Goal: Transaction & Acquisition: Purchase product/service

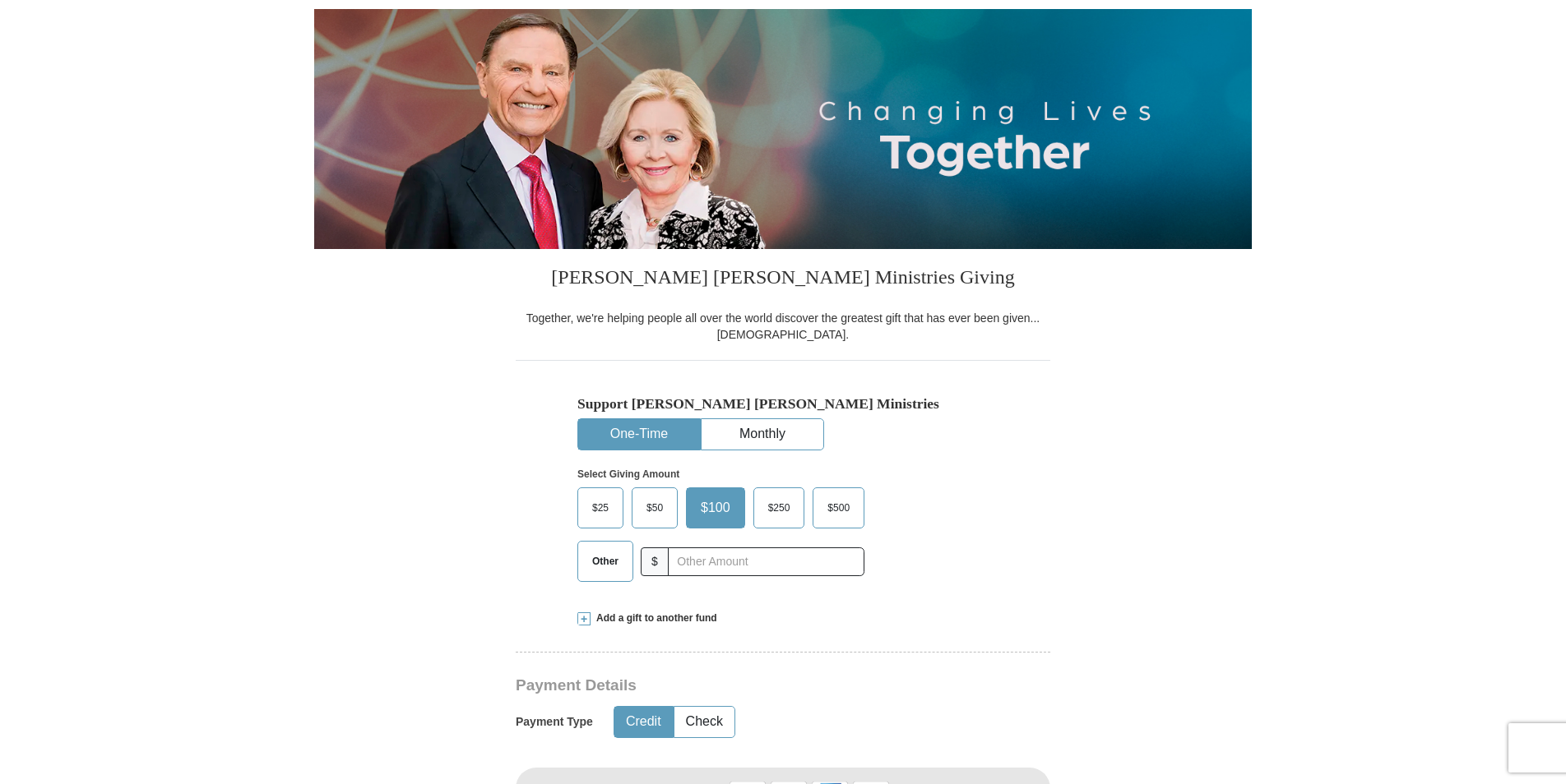
scroll to position [165, 0]
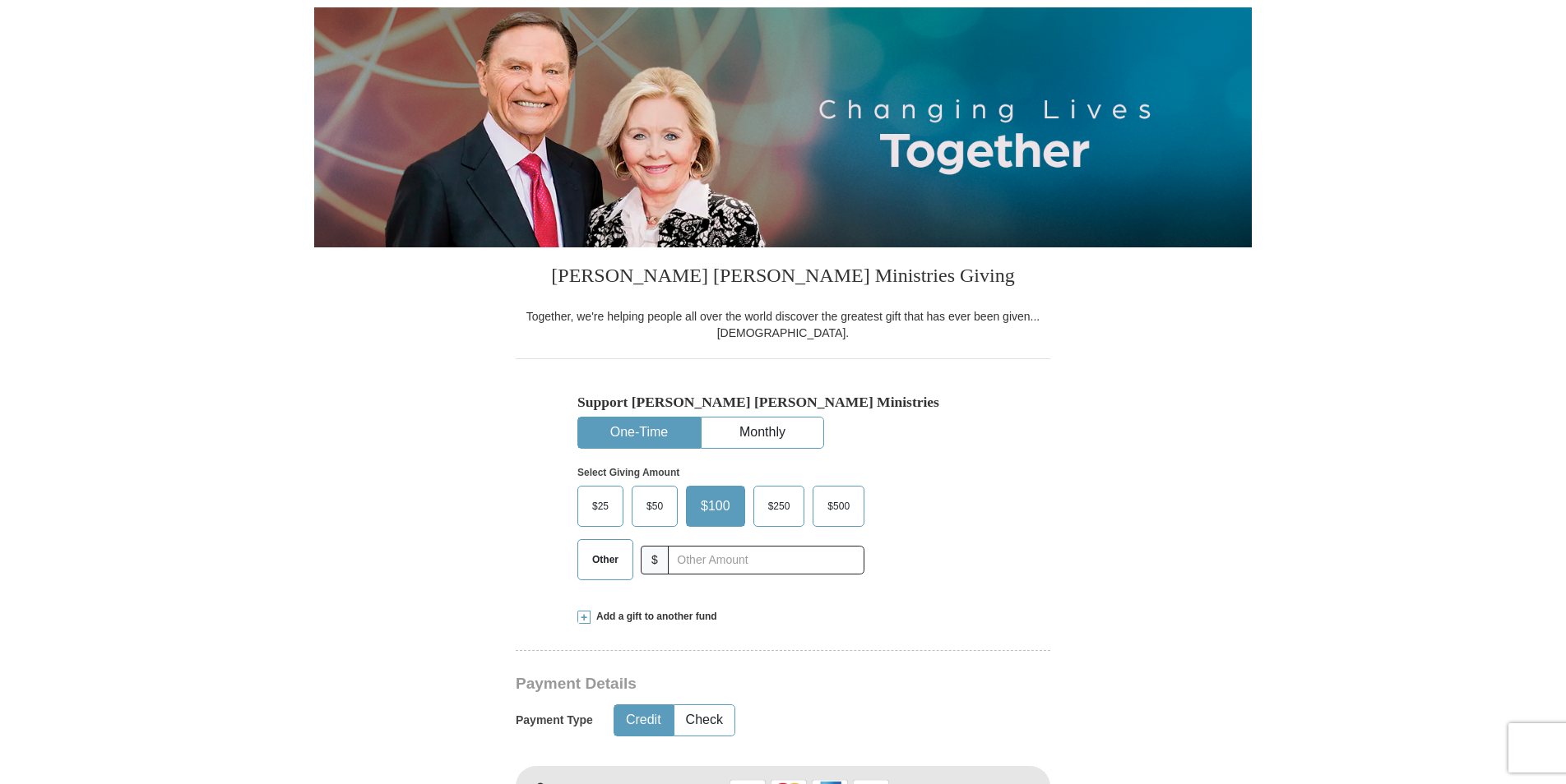
click at [608, 573] on span "Other" at bounding box center [606, 560] width 43 height 25
click at [0, 0] on input "Other" at bounding box center [0, 0] width 0 height 0
click at [718, 561] on input "text" at bounding box center [766, 560] width 183 height 29
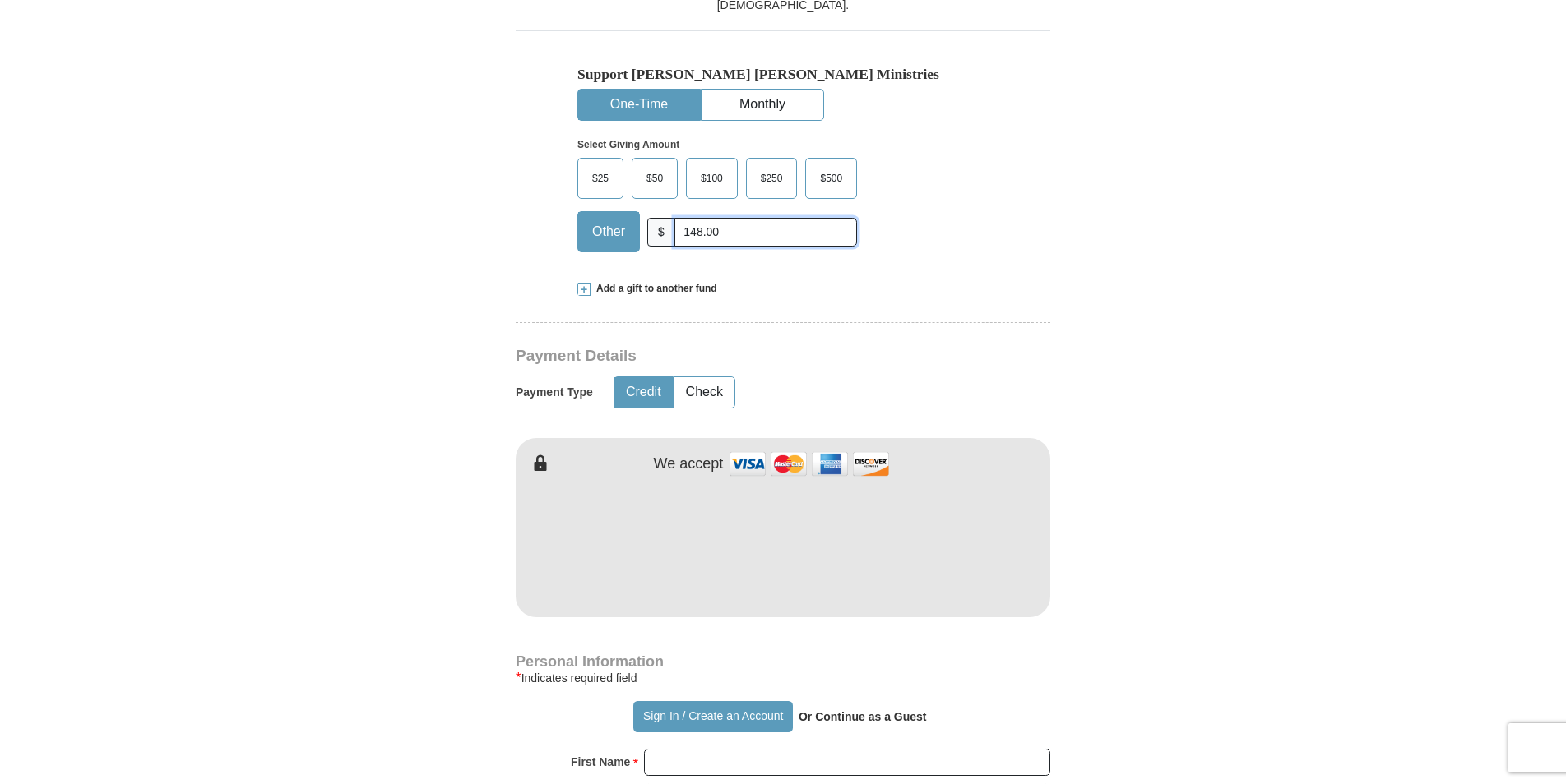
scroll to position [494, 0]
type input "148.00"
click at [718, 380] on button "Check" at bounding box center [704, 392] width 60 height 30
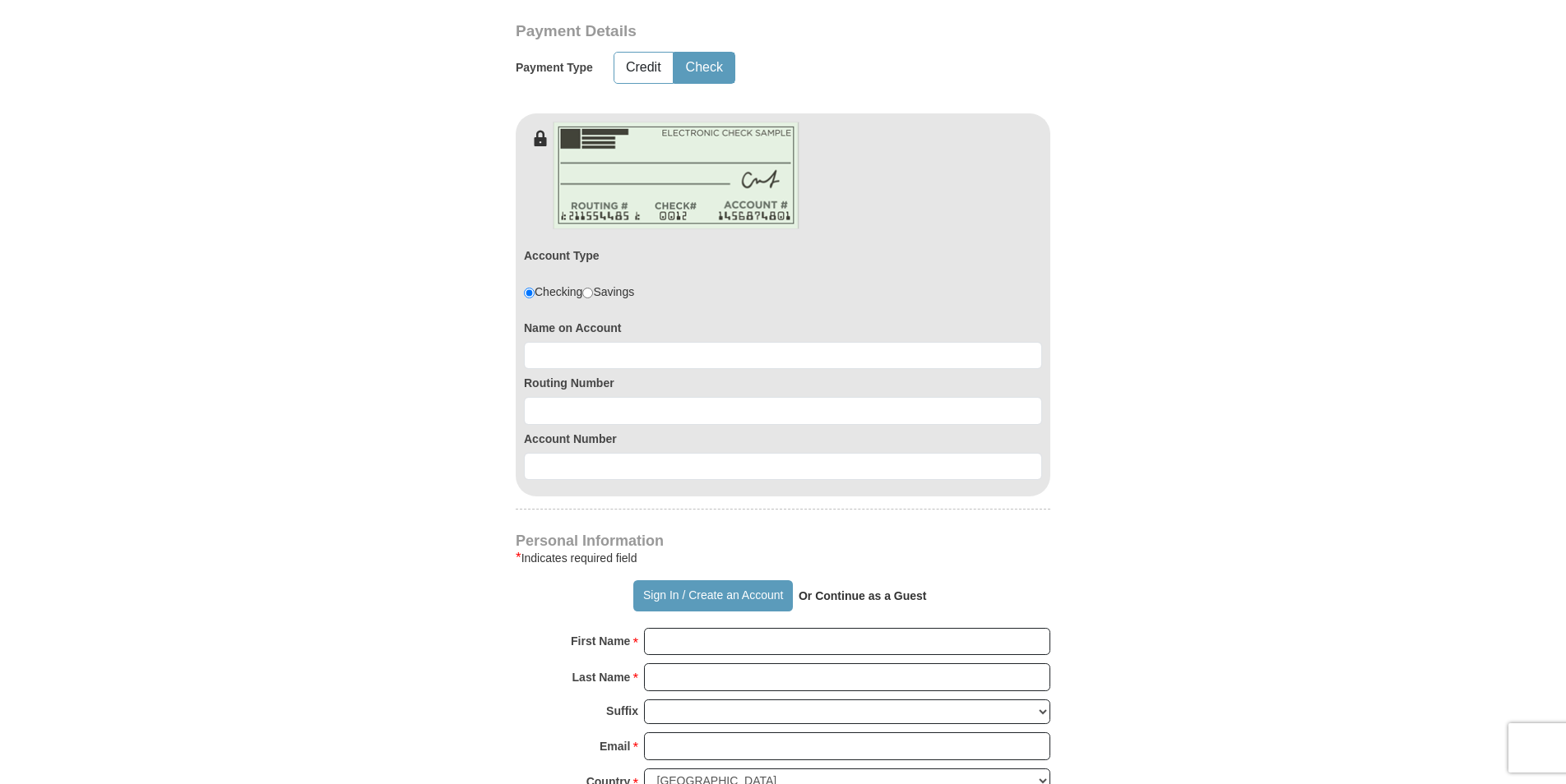
scroll to position [822, 0]
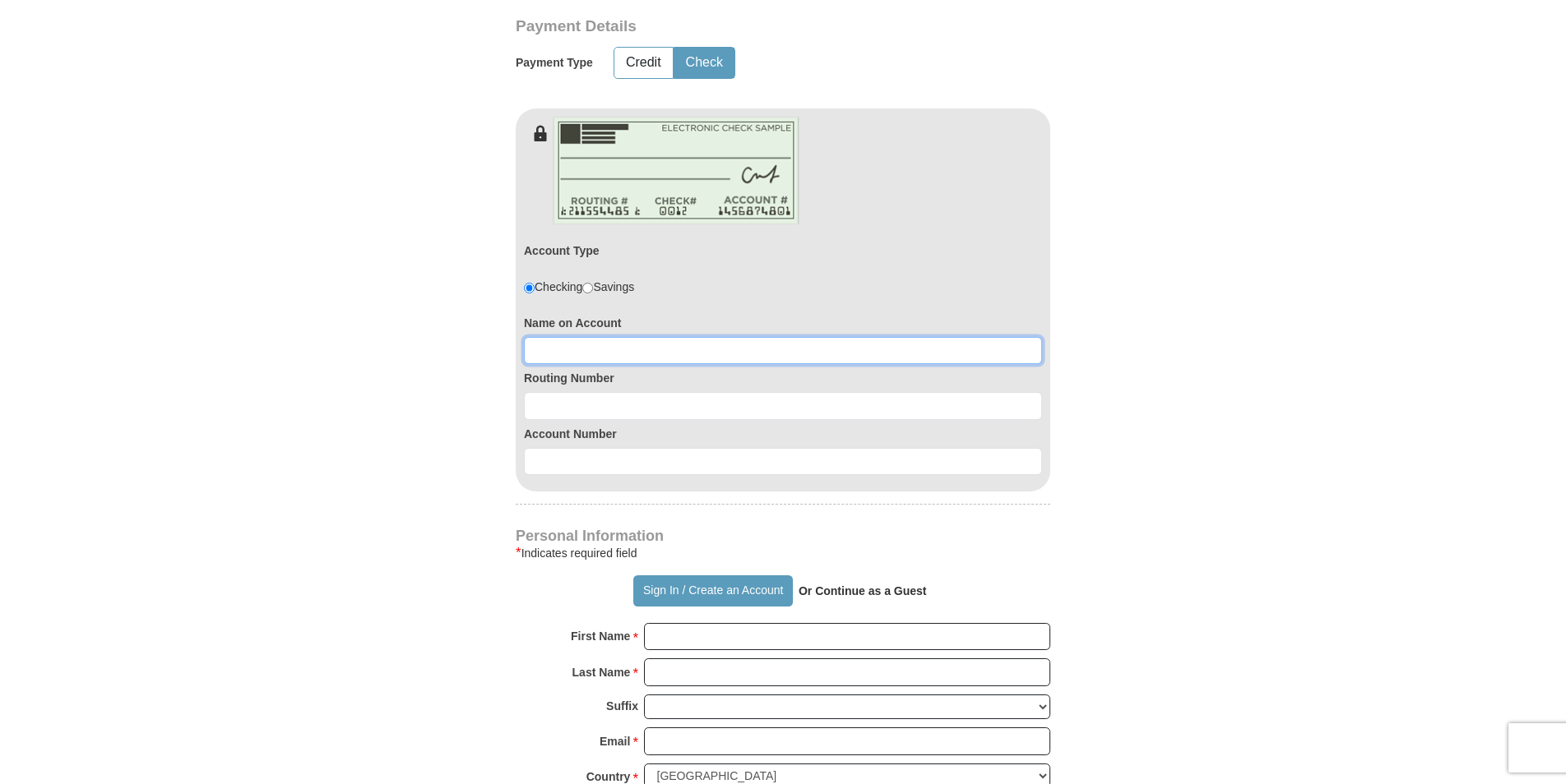
click at [614, 350] on input at bounding box center [783, 351] width 518 height 28
type input "Marie Anderson"
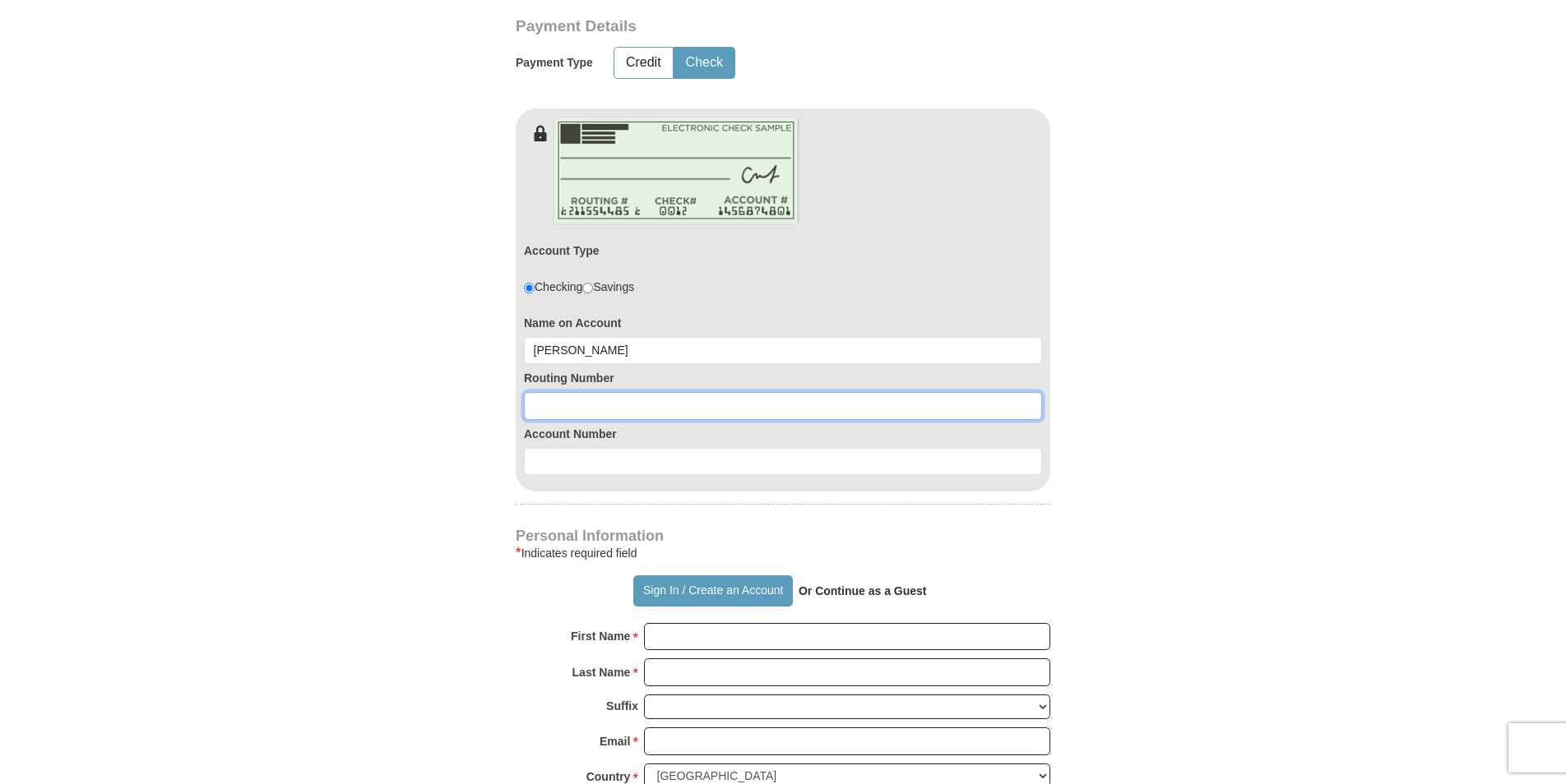
click at [600, 402] on input at bounding box center [783, 406] width 518 height 28
type input "061211443"
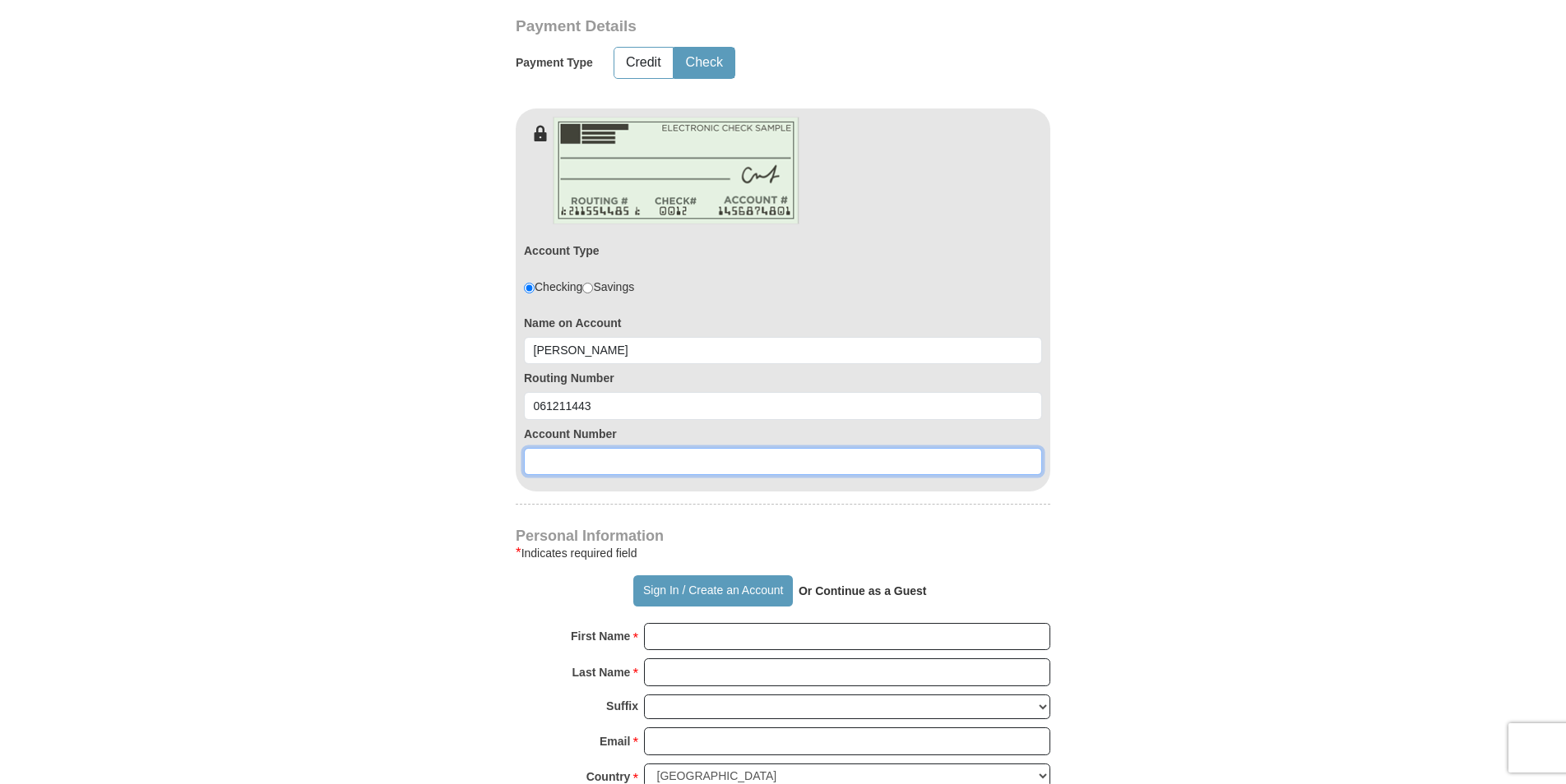
click at [602, 464] on input at bounding box center [783, 462] width 518 height 28
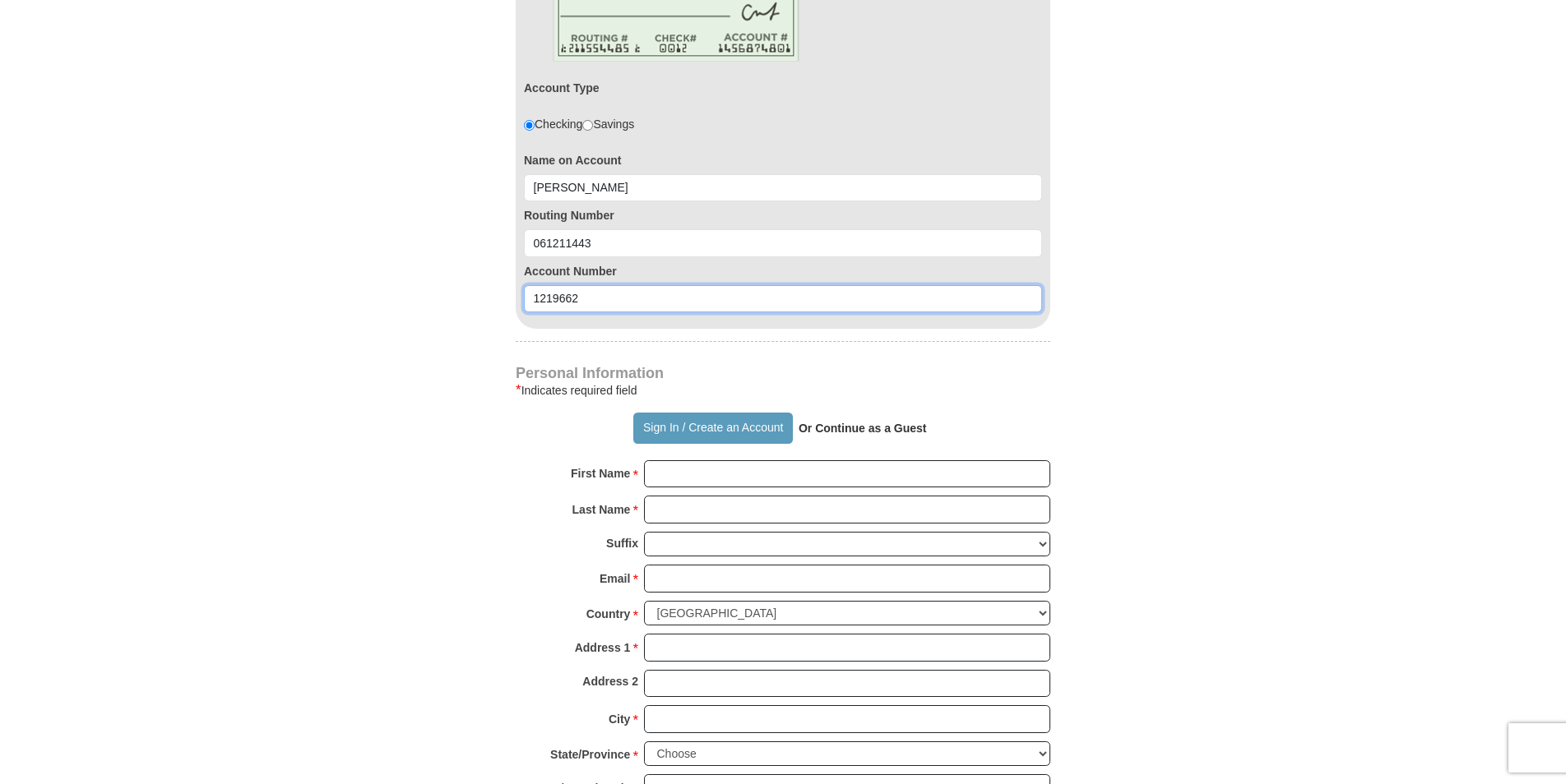
scroll to position [986, 0]
type input "1219662"
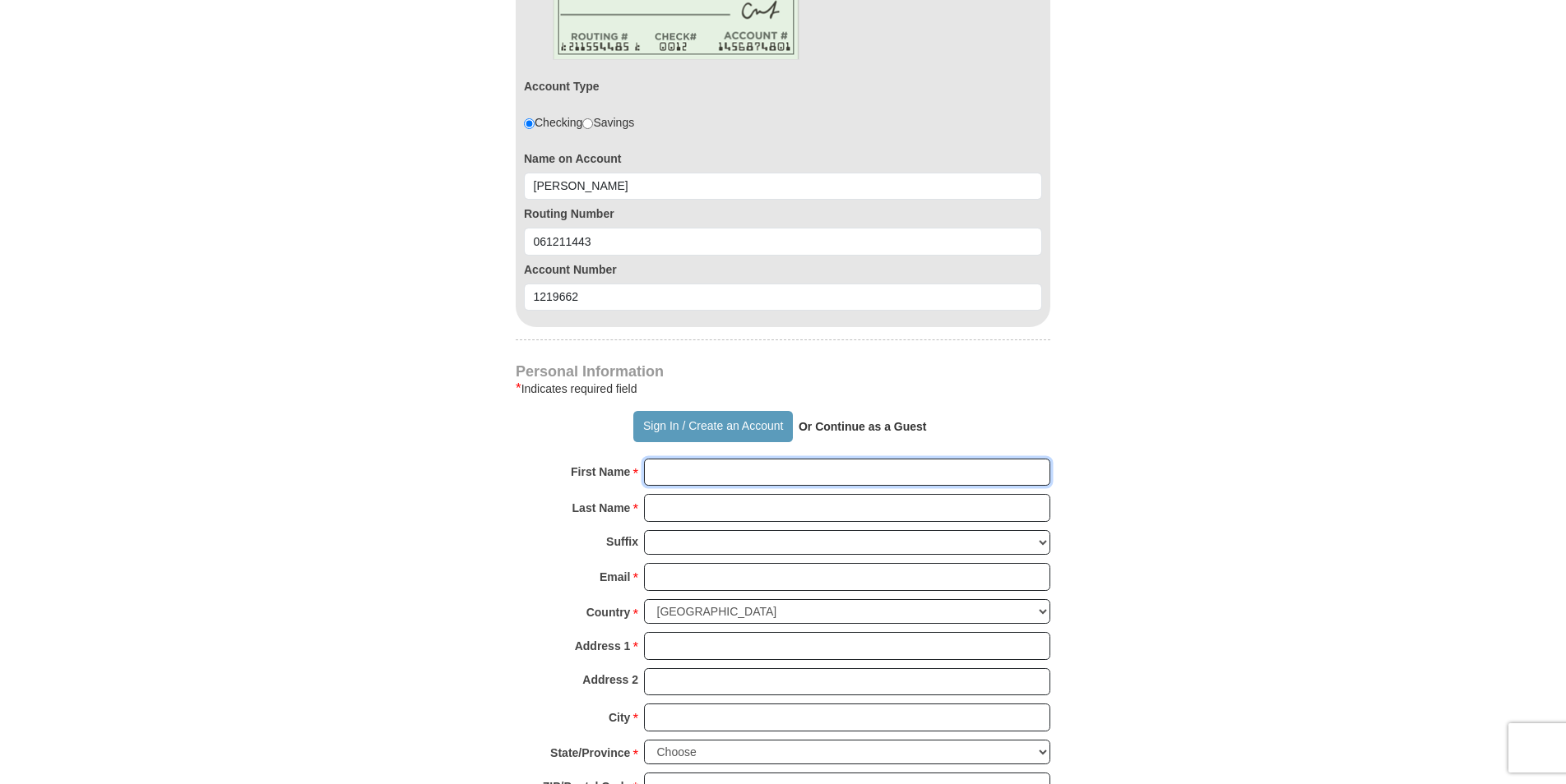
click at [802, 477] on input "First Name *" at bounding box center [848, 473] width 407 height 28
type input "Marie"
type input "Anderson"
type input "judah@pineland.net"
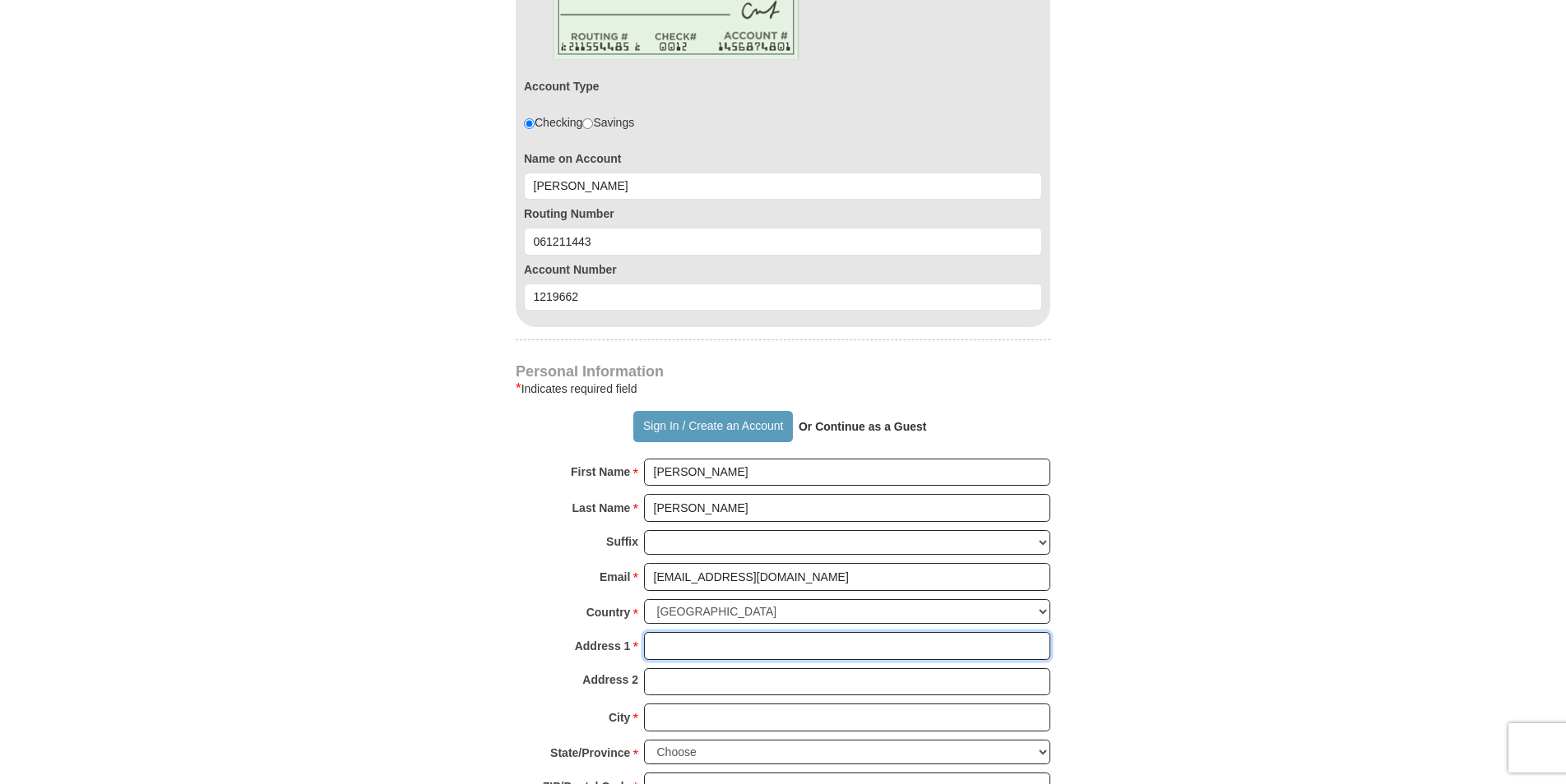
type input "P. O. Box 201"
type input "Nunez"
select select "GA"
type input "30448"
type input "4784944474"
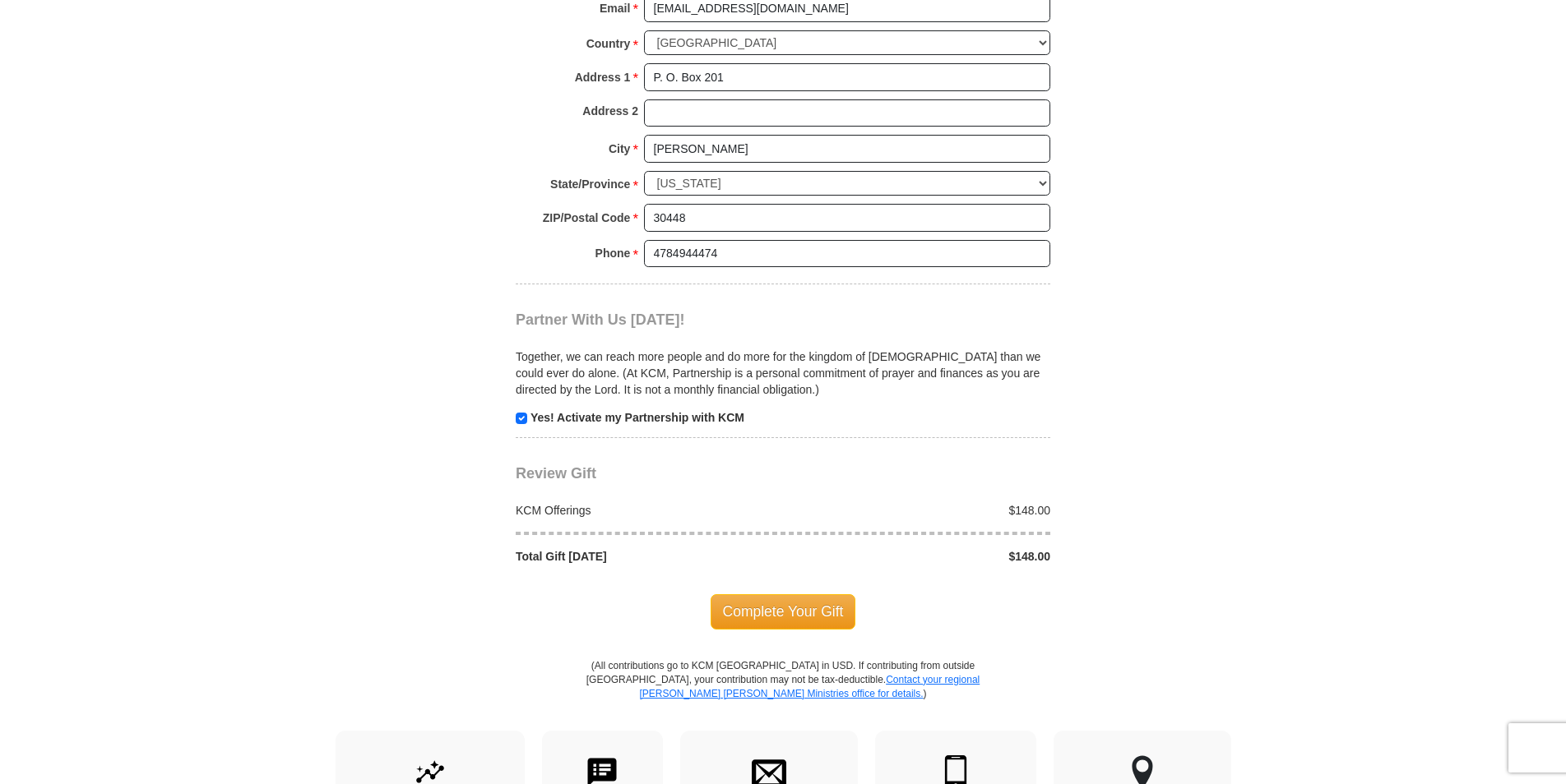
scroll to position [1562, 0]
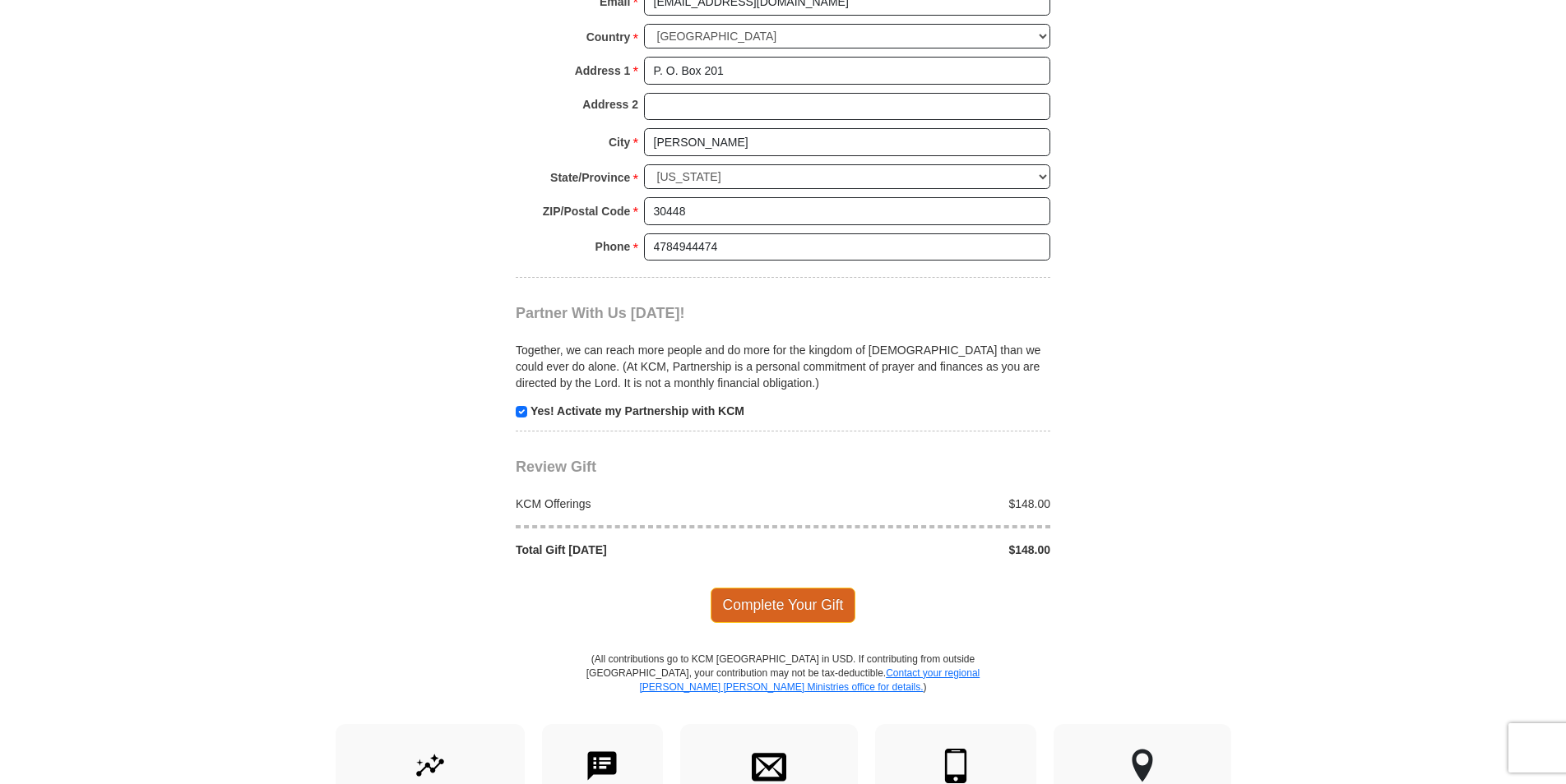
click at [782, 607] on span "Complete Your Gift" at bounding box center [783, 605] width 146 height 35
